Goal: Find specific page/section: Locate a particular part of the current website

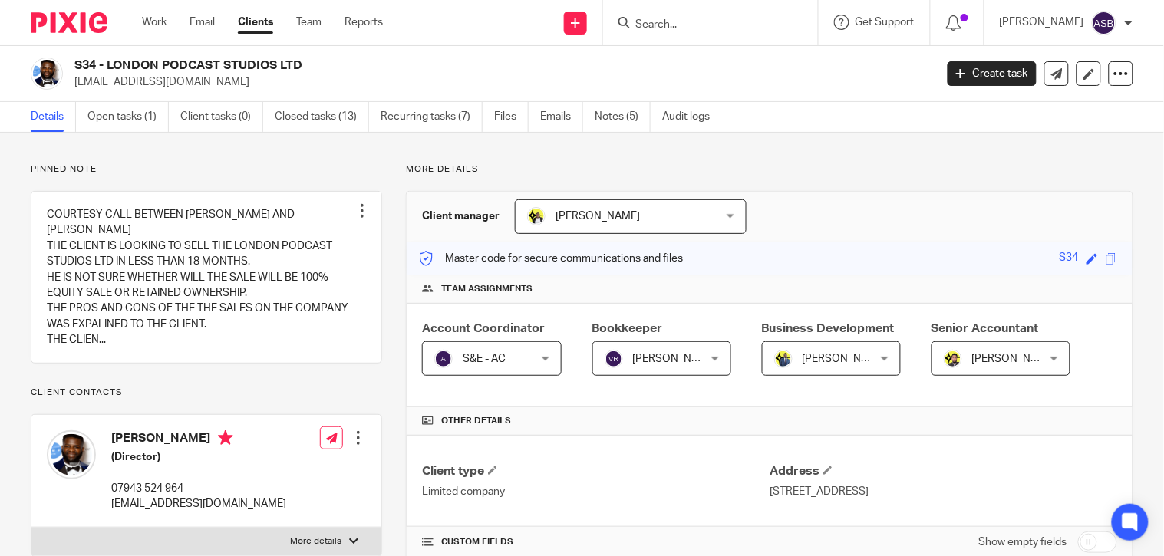
click at [675, 14] on form at bounding box center [715, 22] width 163 height 19
click at [639, 25] on input "Search" at bounding box center [703, 25] width 138 height 14
paste input "LONDON PODCAST STUDIO"
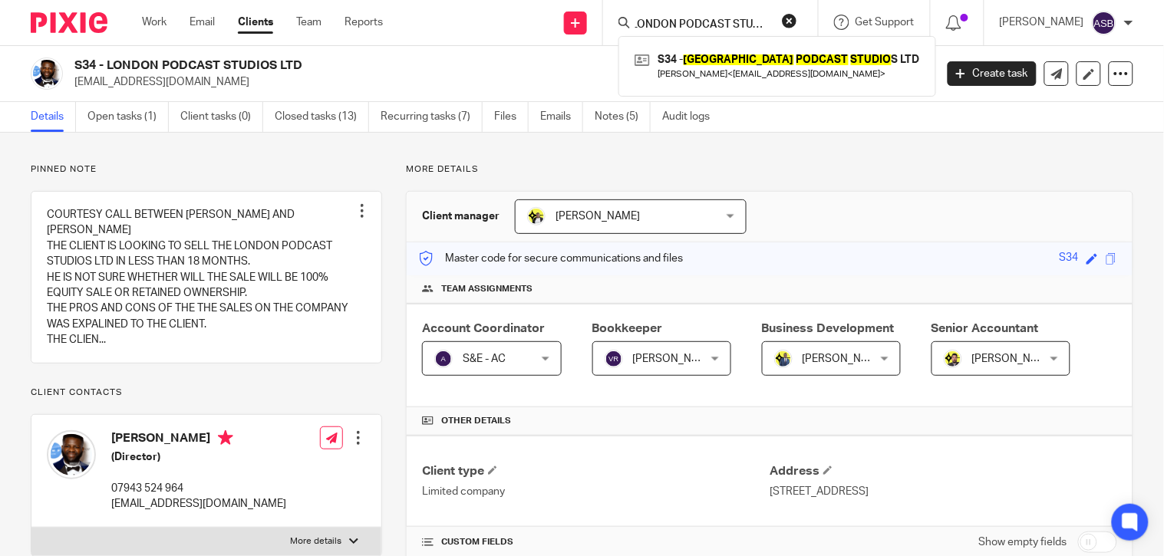
type input "LONDON PODCAST STUDIO"
drag, startPoint x: 136, startPoint y: 61, endPoint x: 108, endPoint y: 58, distance: 27.8
click at [136, 61] on h2 "S34 - LONDON PODCAST STUDIOS LTD" at bounding box center [414, 66] width 680 height 16
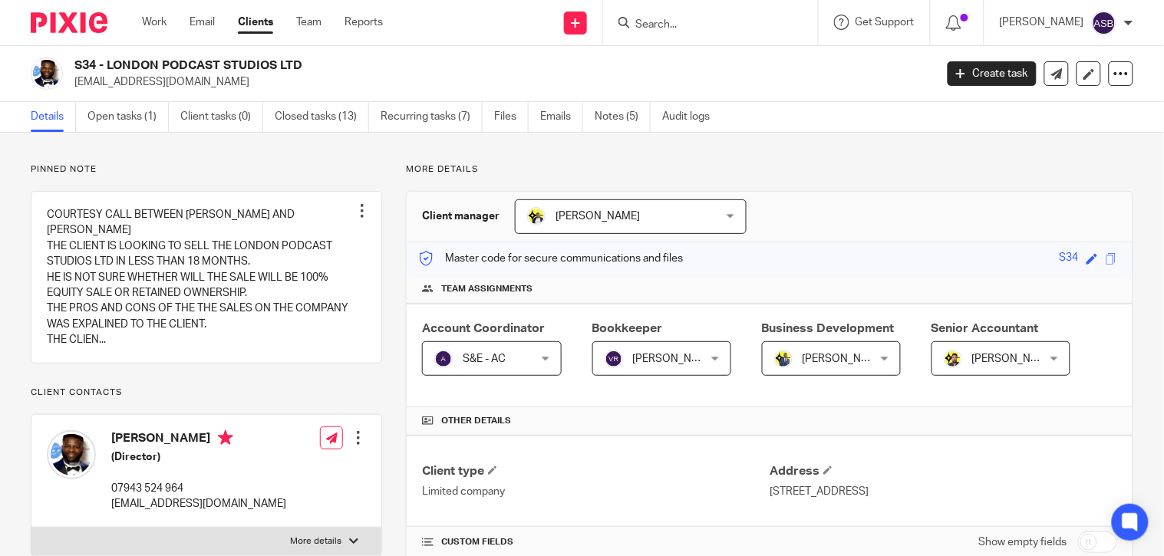
drag, startPoint x: 108, startPoint y: 61, endPoint x: 255, endPoint y: 64, distance: 146.6
click at [255, 64] on h2 "S34 - LONDON PODCAST STUDIOS LTD" at bounding box center [414, 66] width 680 height 16
copy h2 "LONDON PODCAST STUD"
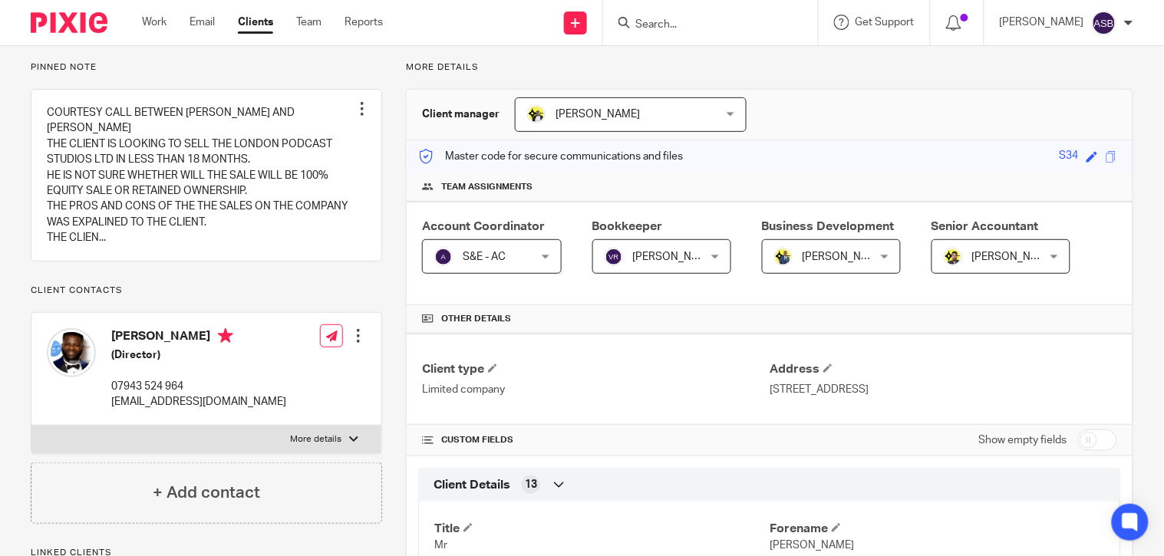
scroll to position [341, 0]
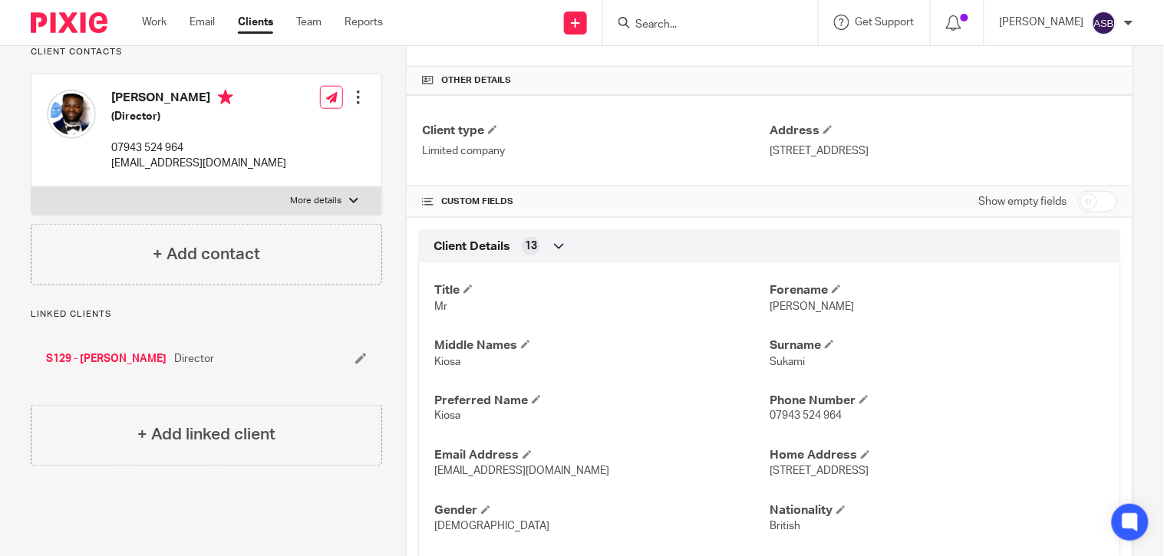
click at [1078, 196] on input "checkbox" at bounding box center [1097, 201] width 39 height 21
checkbox input "true"
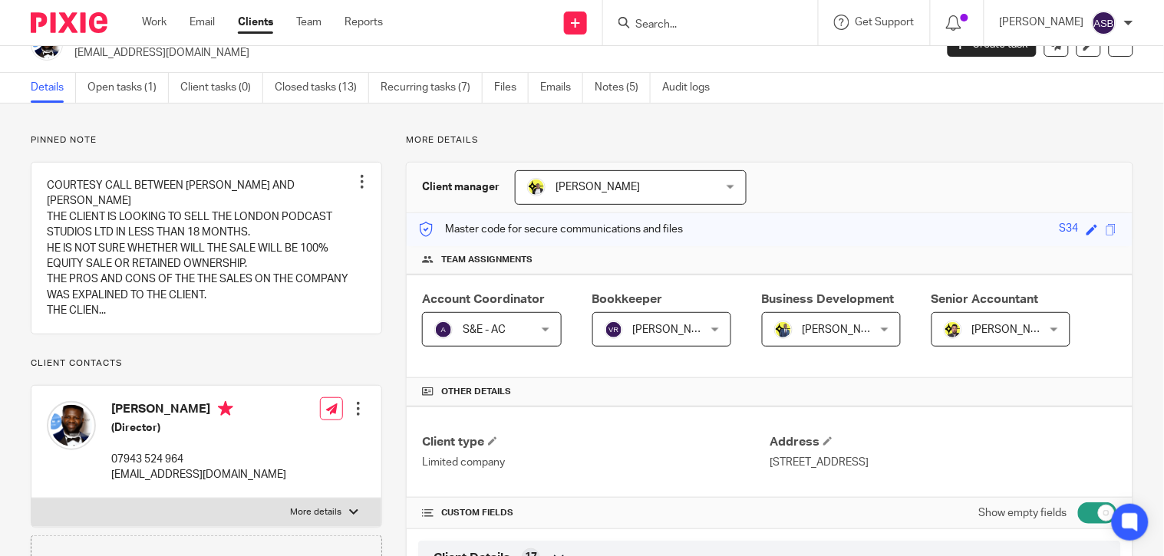
scroll to position [0, 0]
